Goal: Transaction & Acquisition: Book appointment/travel/reservation

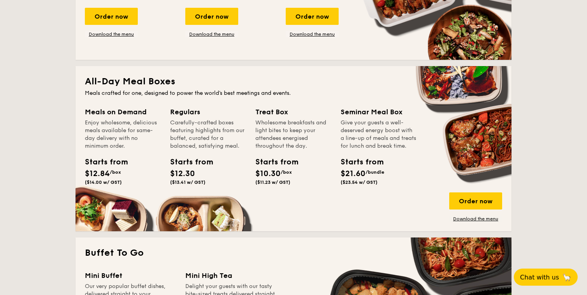
scroll to position [480, 0]
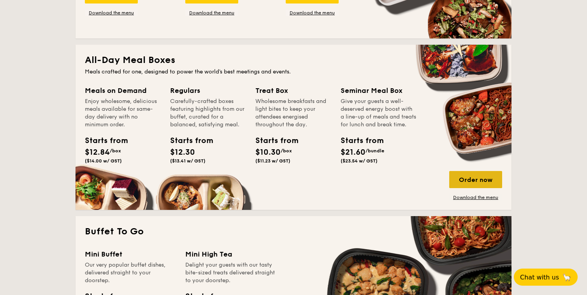
click at [481, 179] on div "Order now" at bounding box center [475, 179] width 53 height 17
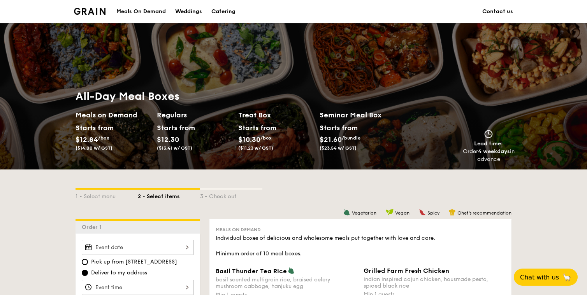
click at [367, 66] on div "All-Day Meal Boxes Meals on Demand Starts from $12.84 /box ($14.00 w/ GST) Regu…" at bounding box center [293, 96] width 587 height 146
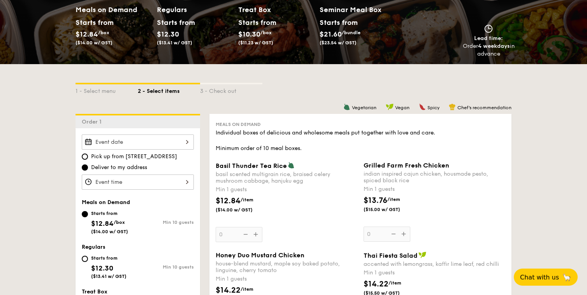
scroll to position [132, 0]
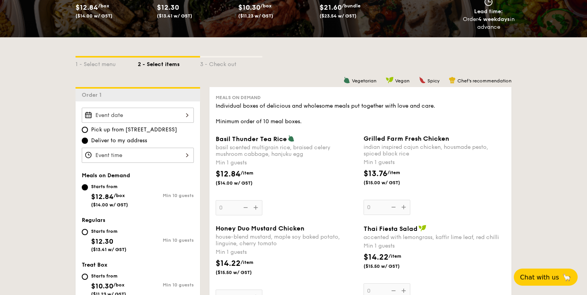
click at [170, 110] on div at bounding box center [138, 115] width 112 height 15
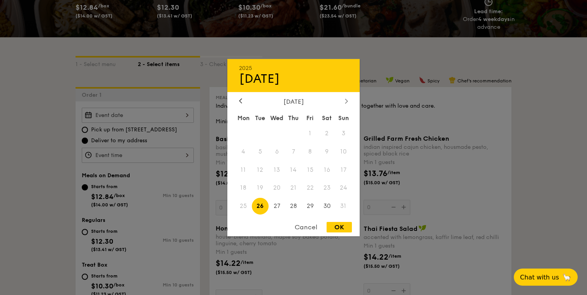
click at [344, 99] on div at bounding box center [346, 101] width 7 height 7
click at [310, 134] on span "5" at bounding box center [310, 133] width 17 height 17
click at [337, 228] on div "OK" at bounding box center [339, 227] width 25 height 11
type input "[DATE]"
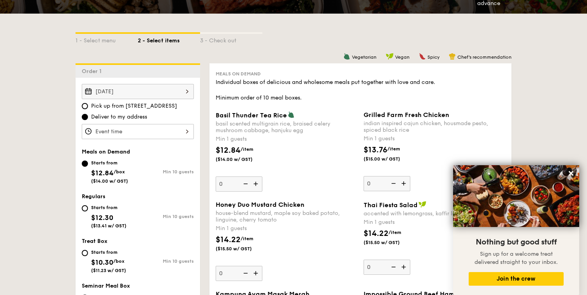
scroll to position [157, 0]
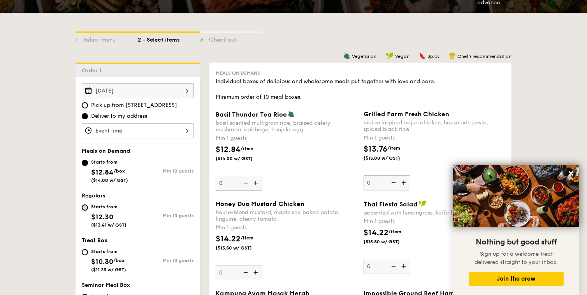
click at [84, 206] on input "Starts from $12.30 ($13.41 w/ GST) Min 10 guests" at bounding box center [85, 208] width 6 height 6
radio input "true"
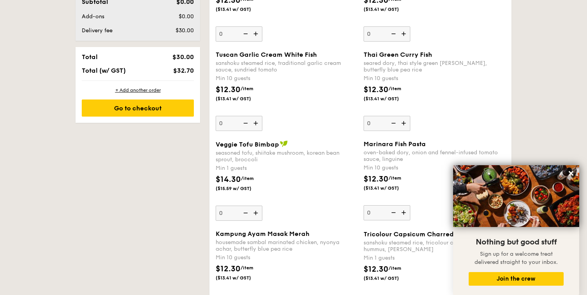
scroll to position [532, 0]
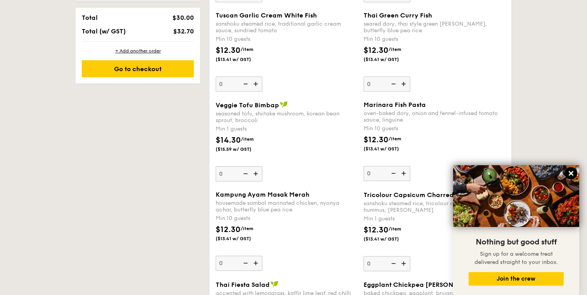
click at [569, 174] on icon at bounding box center [570, 173] width 7 height 7
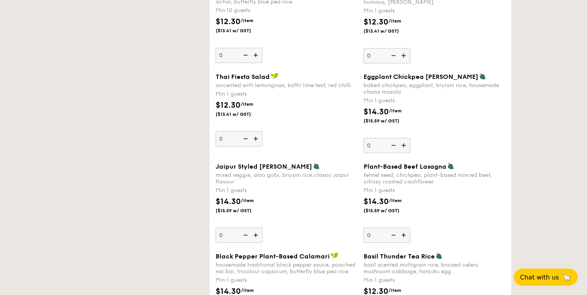
scroll to position [778, 0]
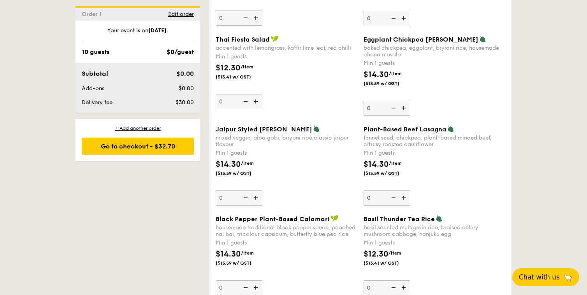
click at [543, 274] on span "Chat with us" at bounding box center [539, 278] width 41 height 8
